Goal: Transaction & Acquisition: Purchase product/service

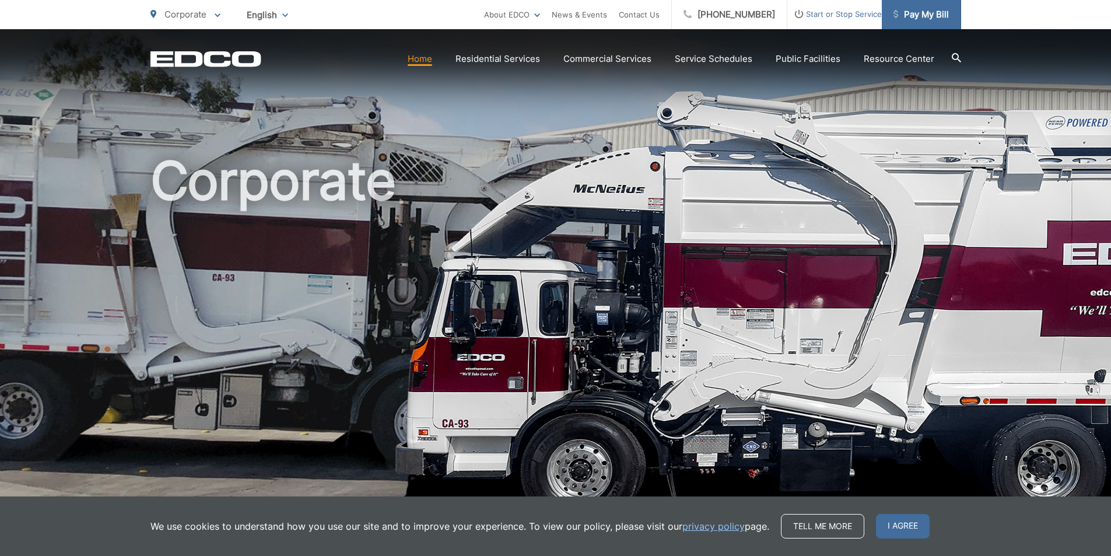
click at [924, 13] on span "Pay My Bill" at bounding box center [920, 15] width 55 height 14
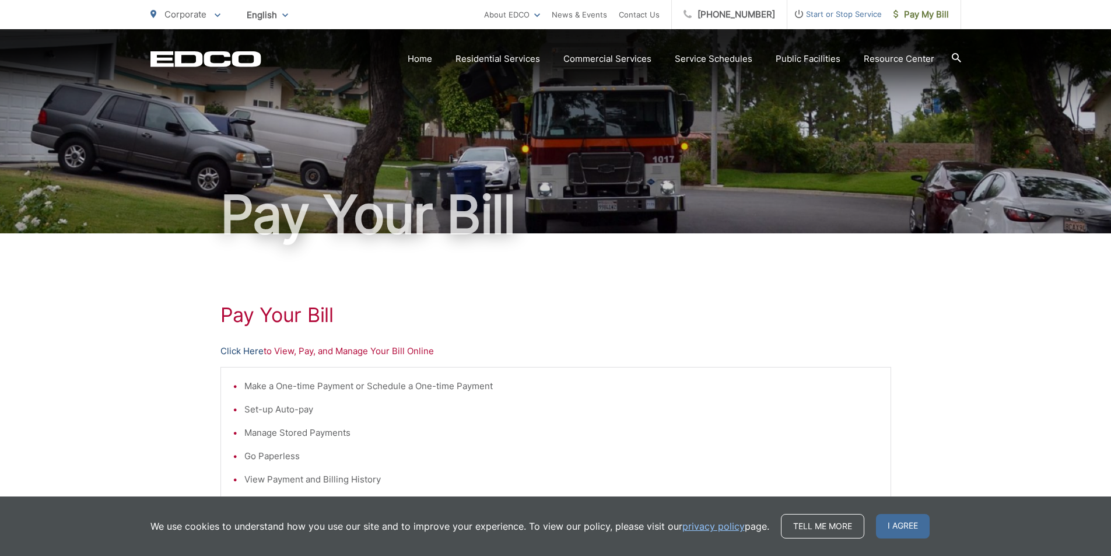
click at [245, 351] on link "Click Here" at bounding box center [241, 351] width 43 height 14
click at [240, 348] on link "Click Here" at bounding box center [241, 351] width 43 height 14
